Goal: Task Accomplishment & Management: Manage account settings

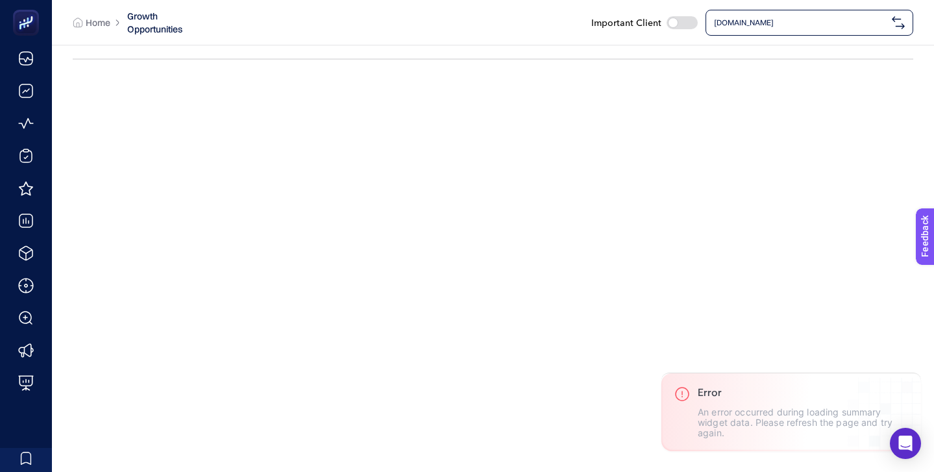
click at [775, 19] on span "[DOMAIN_NAME]" at bounding box center [800, 23] width 173 height 10
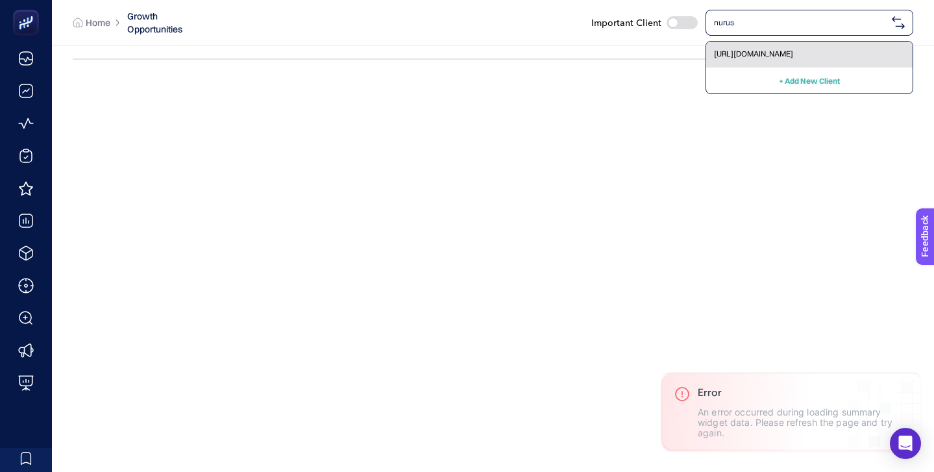
type input "nurus"
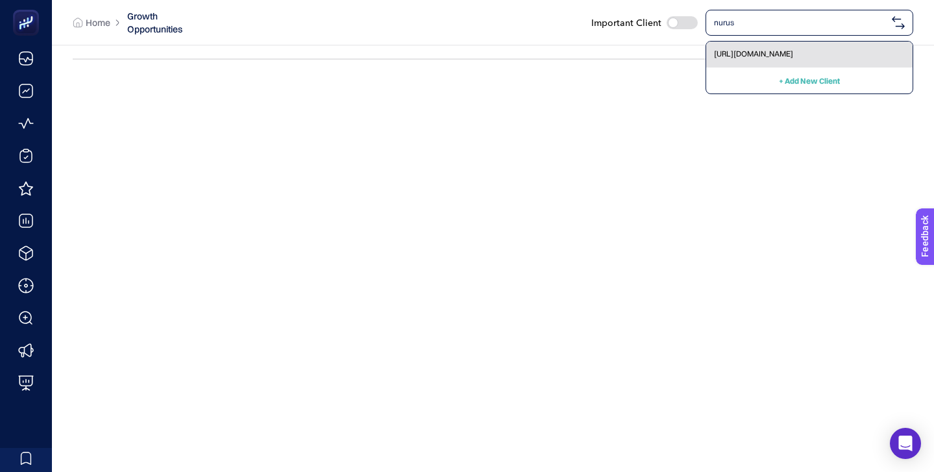
click at [777, 51] on span "[URL][DOMAIN_NAME]" at bounding box center [753, 54] width 79 height 10
checkbox input "true"
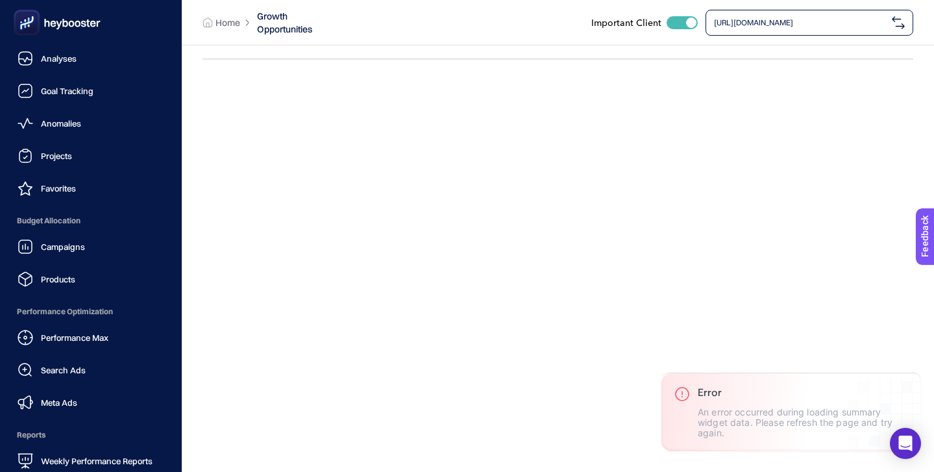
scroll to position [127, 0]
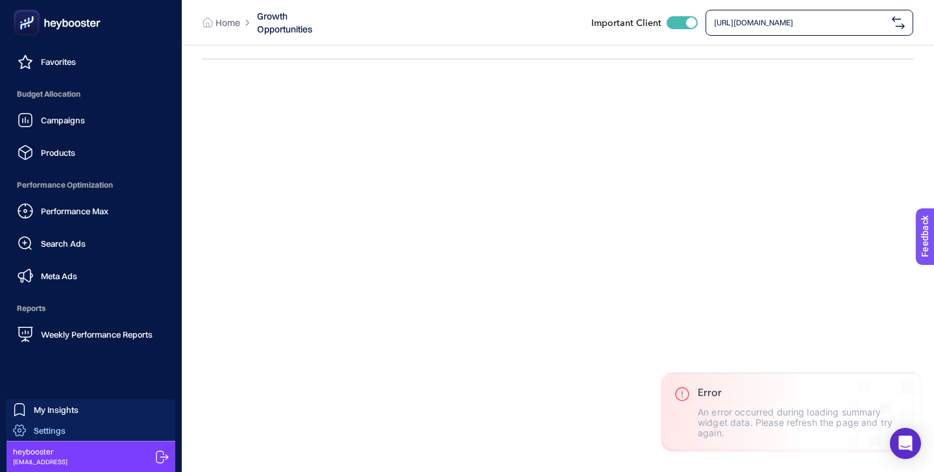
click at [68, 431] on link "Settings" at bounding box center [90, 430] width 169 height 21
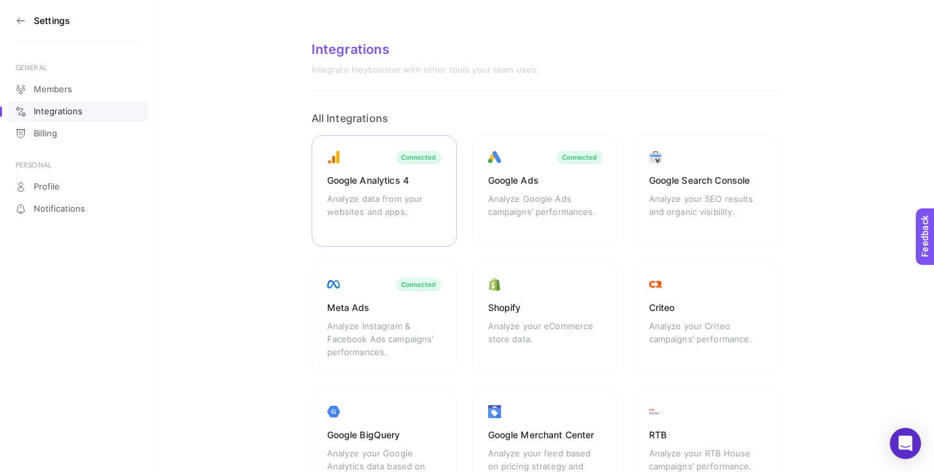
click at [473, 144] on div "Google Analytics 4 Analyze data from your websites and apps. Connected" at bounding box center [545, 191] width 145 height 112
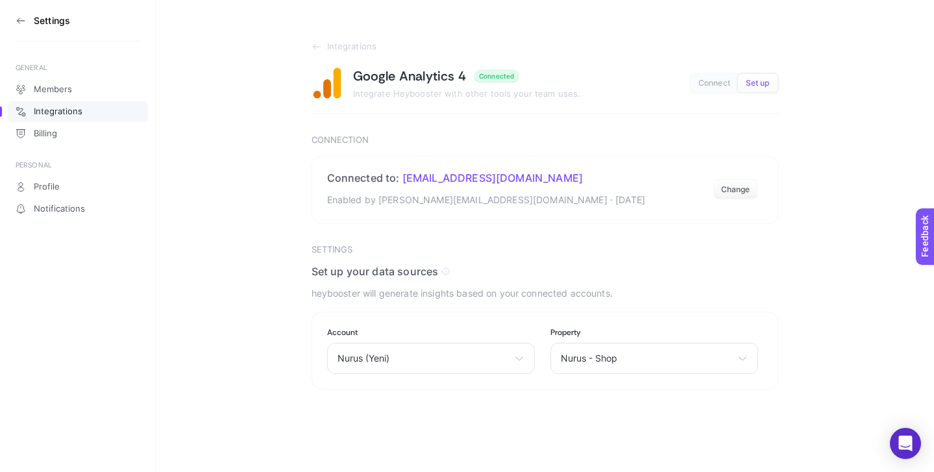
click at [738, 90] on button "Connect" at bounding box center [758, 83] width 40 height 18
click at [756, 83] on span "Set up" at bounding box center [758, 84] width 24 height 10
click at [743, 163] on section "Connected to: [EMAIL_ADDRESS][DOMAIN_NAME] Enabled by [EMAIL_ADDRESS][DOMAIN_NA…" at bounding box center [546, 190] width 468 height 68
click at [738, 189] on button "Change" at bounding box center [736, 189] width 45 height 21
click at [446, 272] on icon at bounding box center [446, 272] width 0 height 2
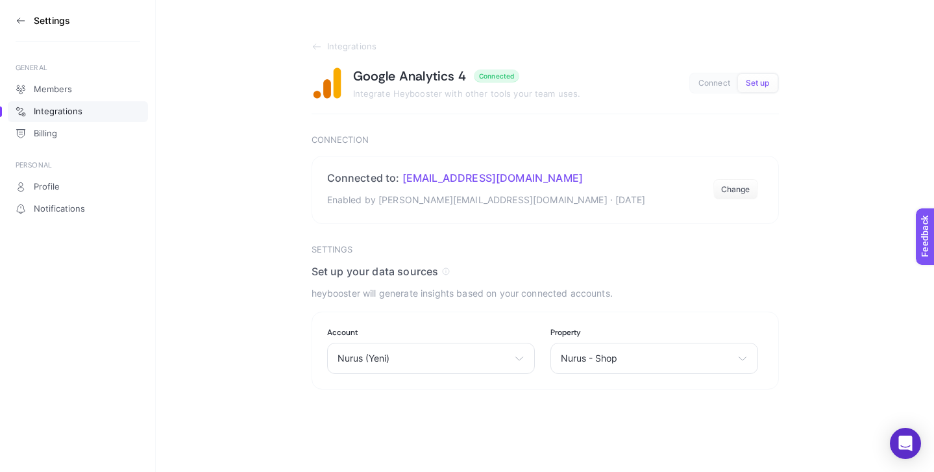
click at [738, 81] on button "Connect" at bounding box center [758, 83] width 40 height 18
click at [75, 183] on link "Profile" at bounding box center [78, 187] width 140 height 21
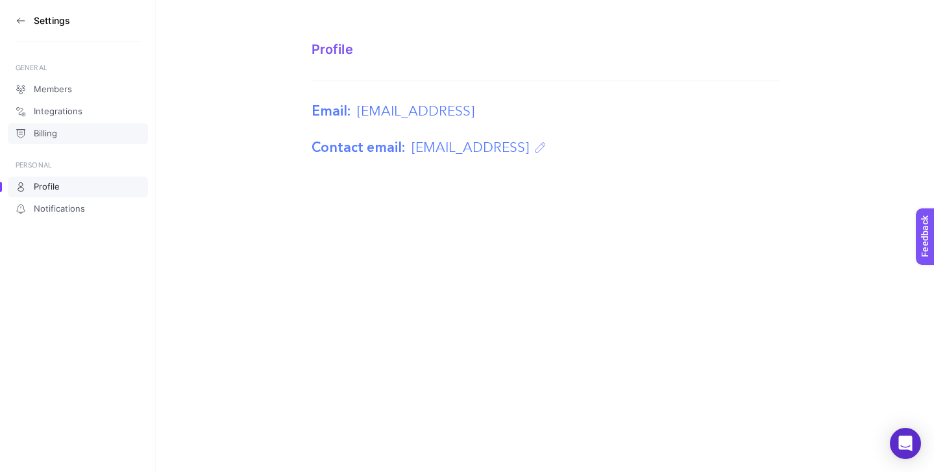
click at [64, 134] on link "Billing" at bounding box center [78, 133] width 140 height 21
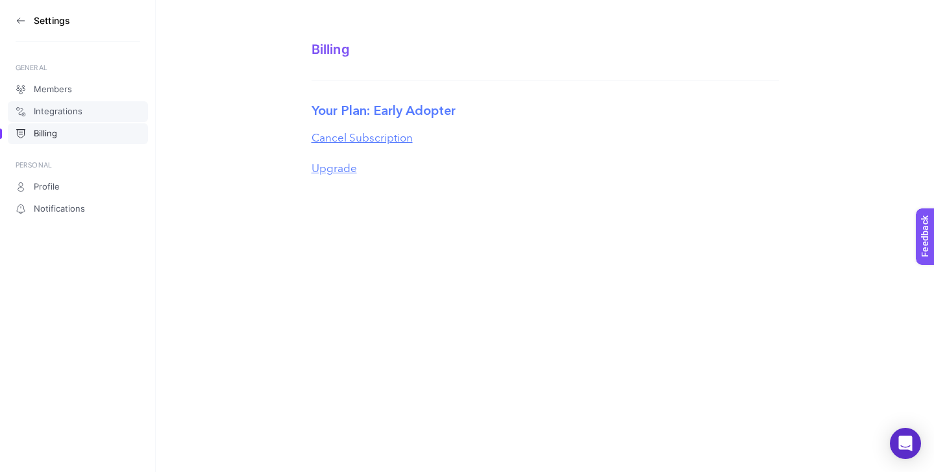
click at [64, 111] on span "Integrations" at bounding box center [58, 111] width 49 height 10
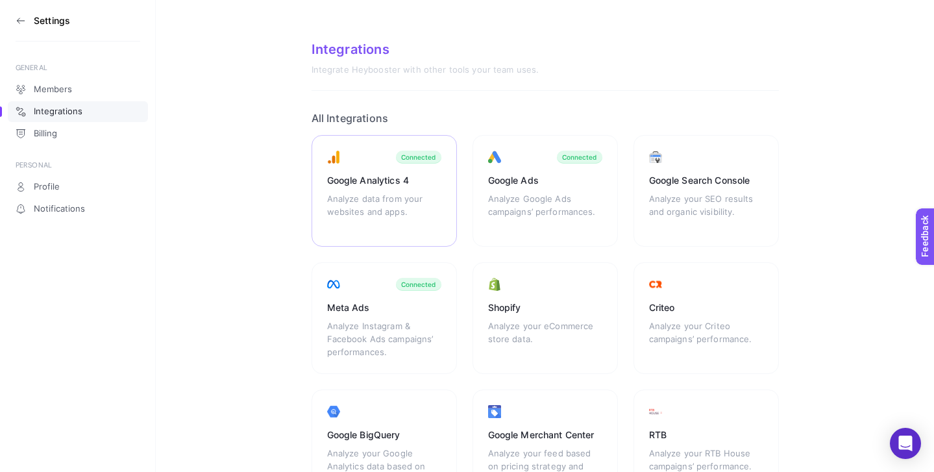
click at [390, 195] on div "Analyze data from your websites and apps." at bounding box center [384, 211] width 114 height 39
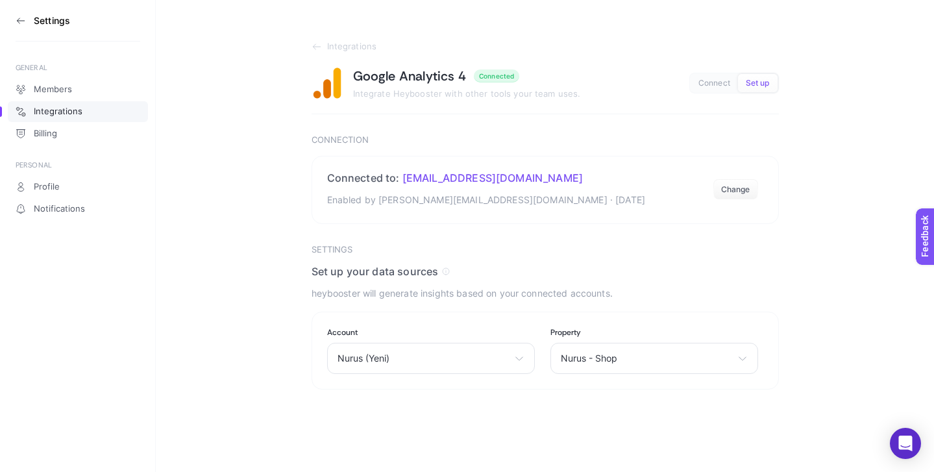
click at [704, 81] on span "Connect" at bounding box center [715, 84] width 32 height 10
click at [94, 85] on link "Members" at bounding box center [78, 89] width 140 height 21
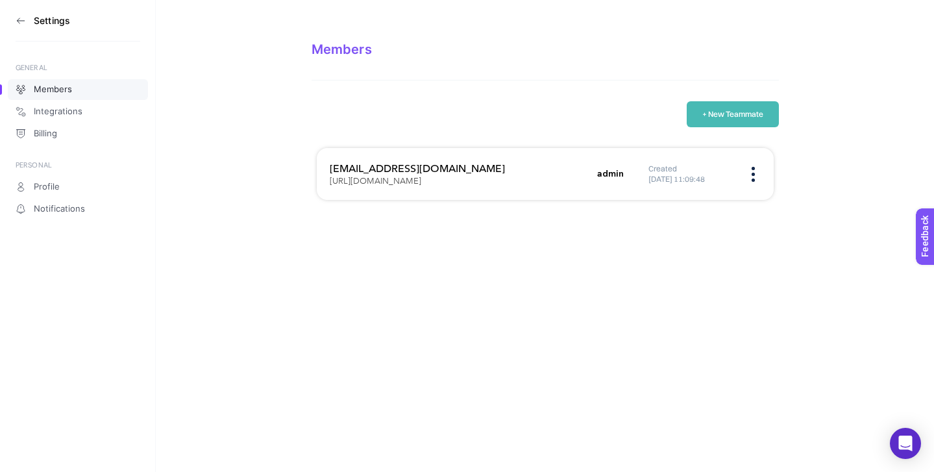
click at [753, 175] on img at bounding box center [753, 174] width 3 height 15
click at [594, 296] on div "Settings GENERAL Members Integrations Billing PERSONAL Profile Notifications Me…" at bounding box center [467, 236] width 934 height 472
